Goal: Information Seeking & Learning: Learn about a topic

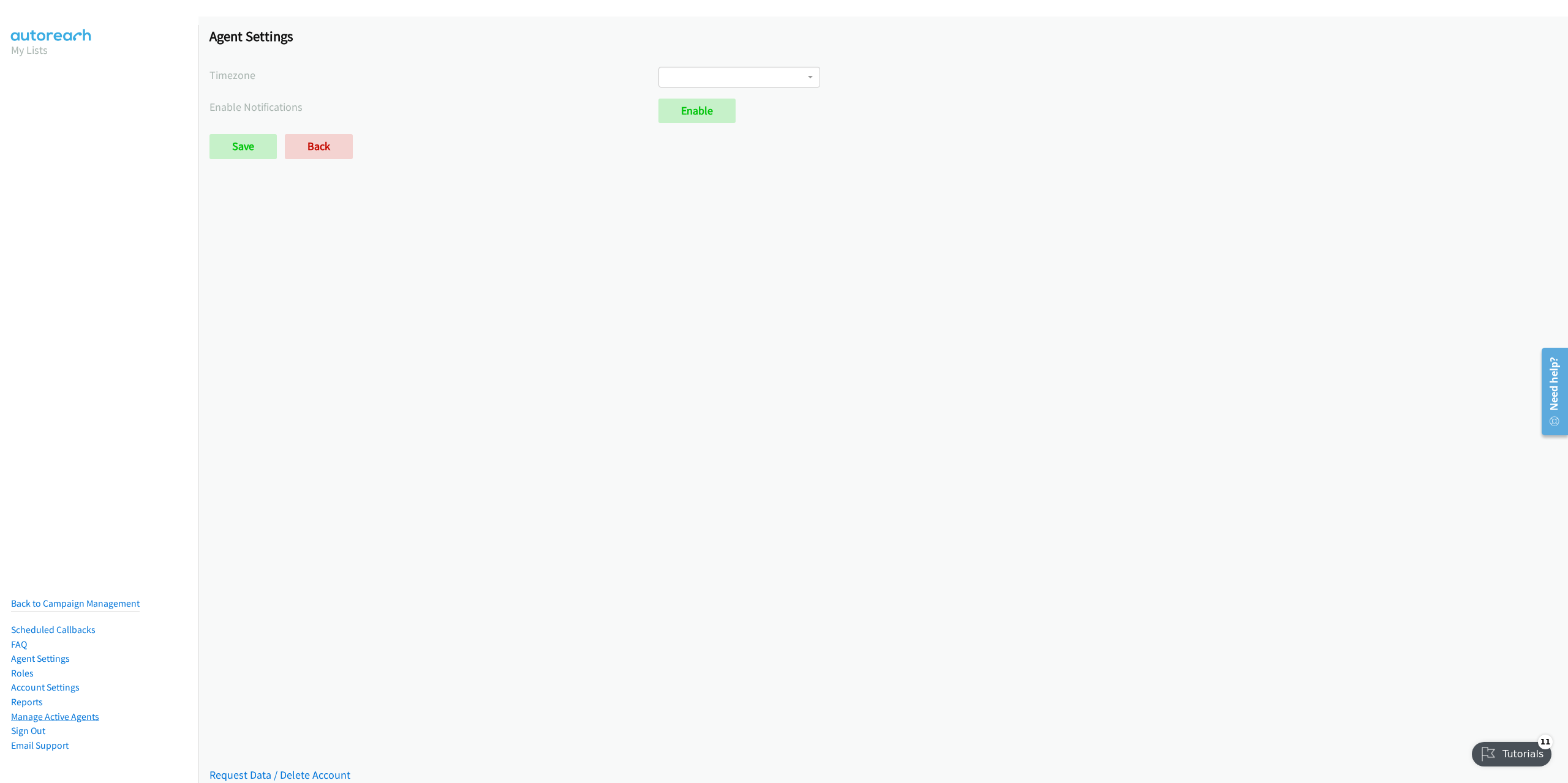
click at [43, 711] on link "Manage Active Agents" at bounding box center [55, 716] width 88 height 12
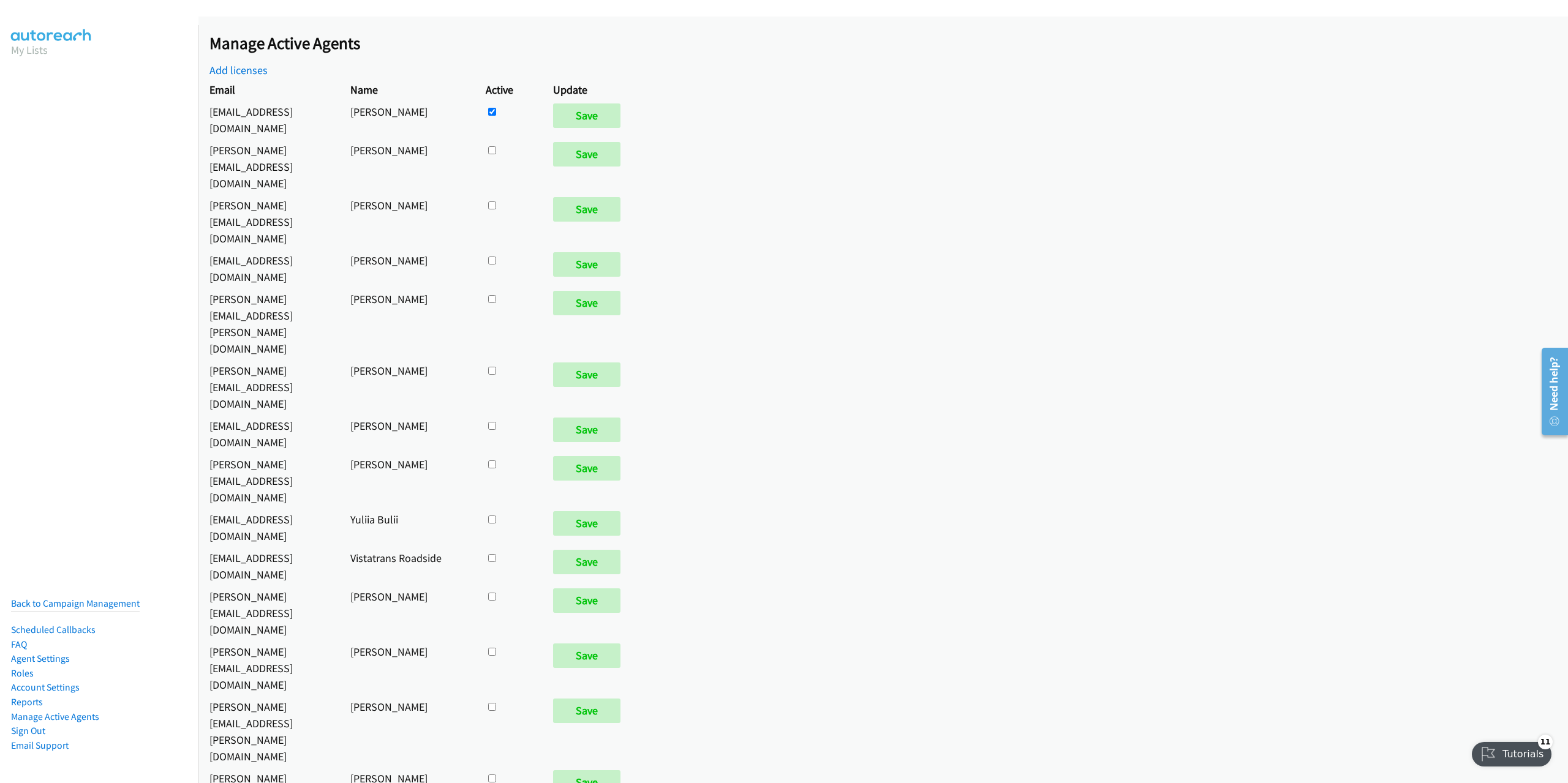
click at [261, 63] on div "Manage Active Agents Add licenses" at bounding box center [888, 56] width 1358 height 46
click at [238, 73] on link "Add licenses" at bounding box center [238, 70] width 58 height 14
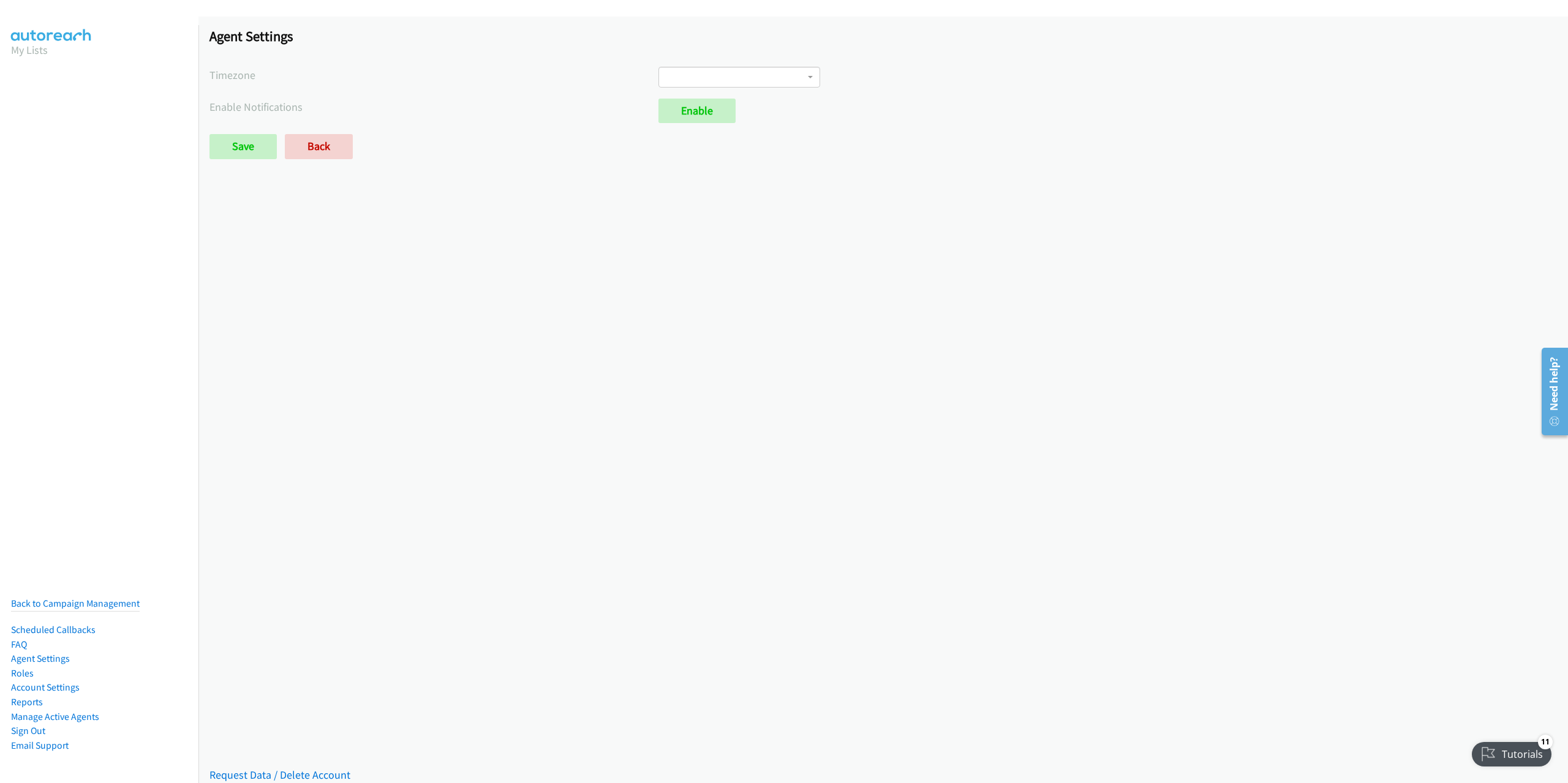
click at [779, 70] on span at bounding box center [739, 77] width 162 height 21
click at [971, 127] on div "Agent Settings Timezone International Date Line West American Samoa Midway Isla…" at bounding box center [883, 98] width 1370 height 165
click at [20, 638] on link "FAQ" at bounding box center [19, 644] width 16 height 12
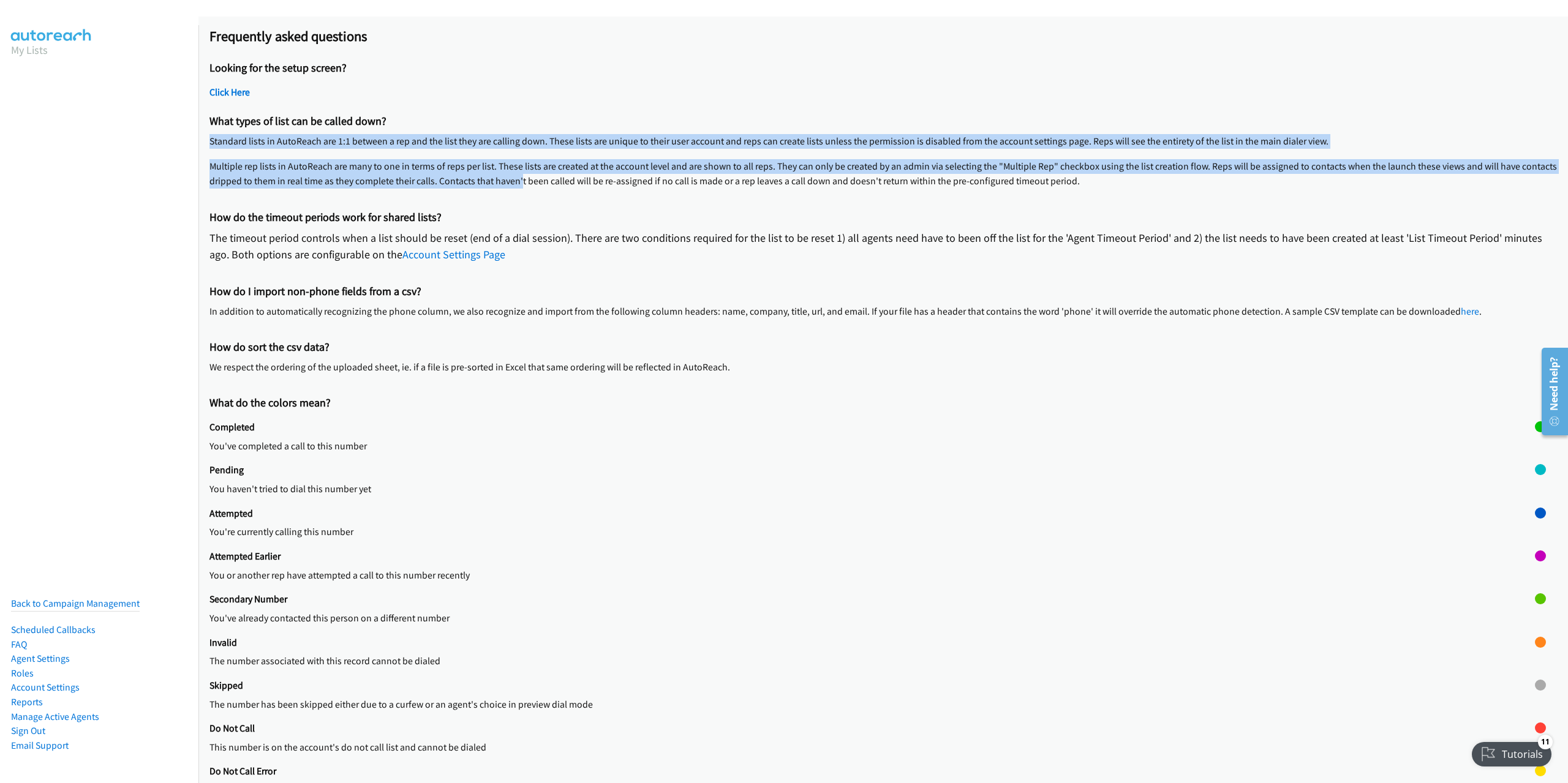
drag, startPoint x: 210, startPoint y: 139, endPoint x: 519, endPoint y: 179, distance: 311.6
click at [519, 179] on div "What types of list can be called down? Standard lists in AutoReach are 1:1 betw…" at bounding box center [883, 156] width 1347 height 95
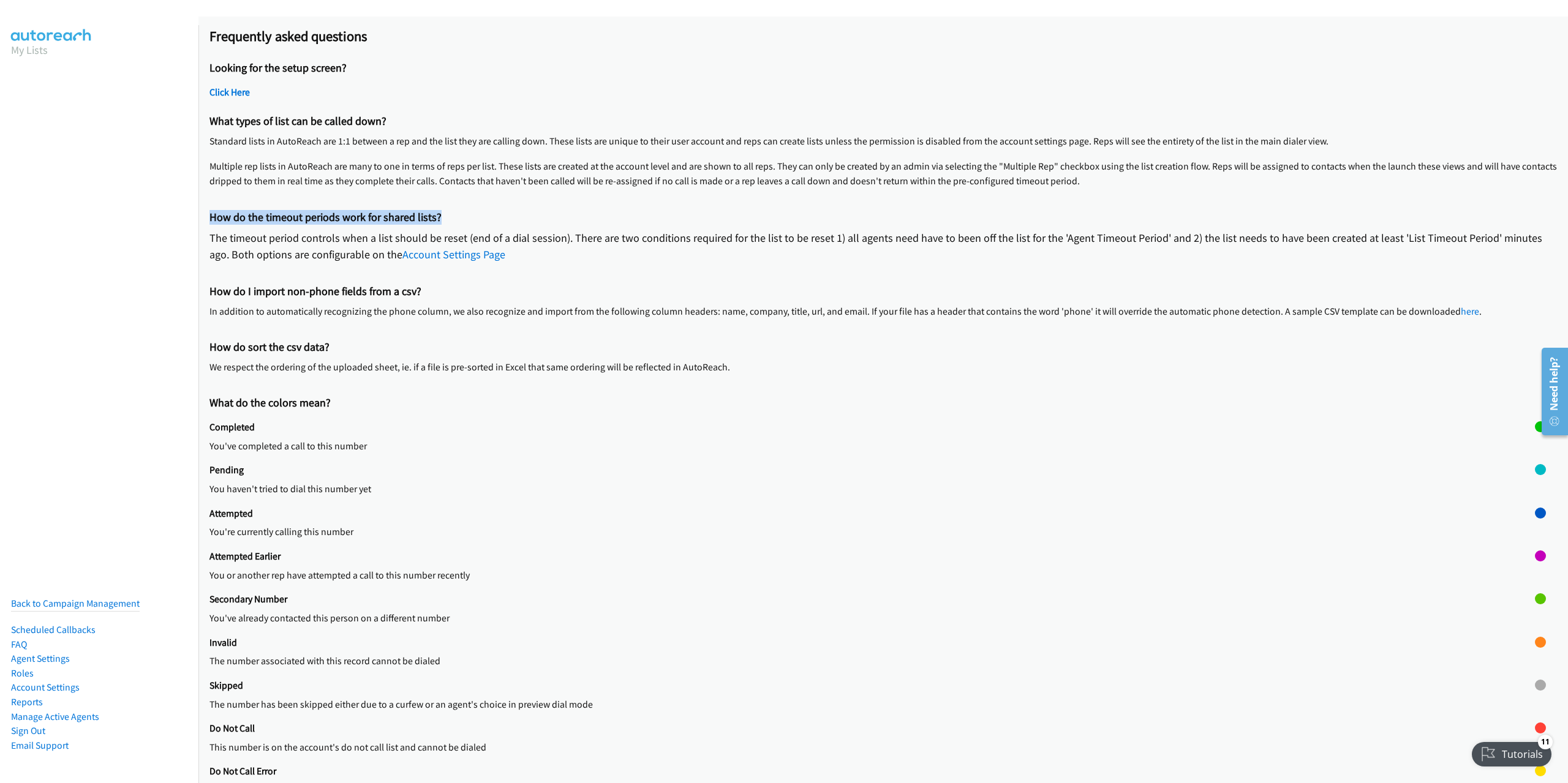
drag, startPoint x: 211, startPoint y: 214, endPoint x: 466, endPoint y: 217, distance: 255.0
click at [466, 217] on h2 "How do the timeout periods work for shared lists?" at bounding box center [883, 217] width 1347 height 14
